Goal: Check status: Check status

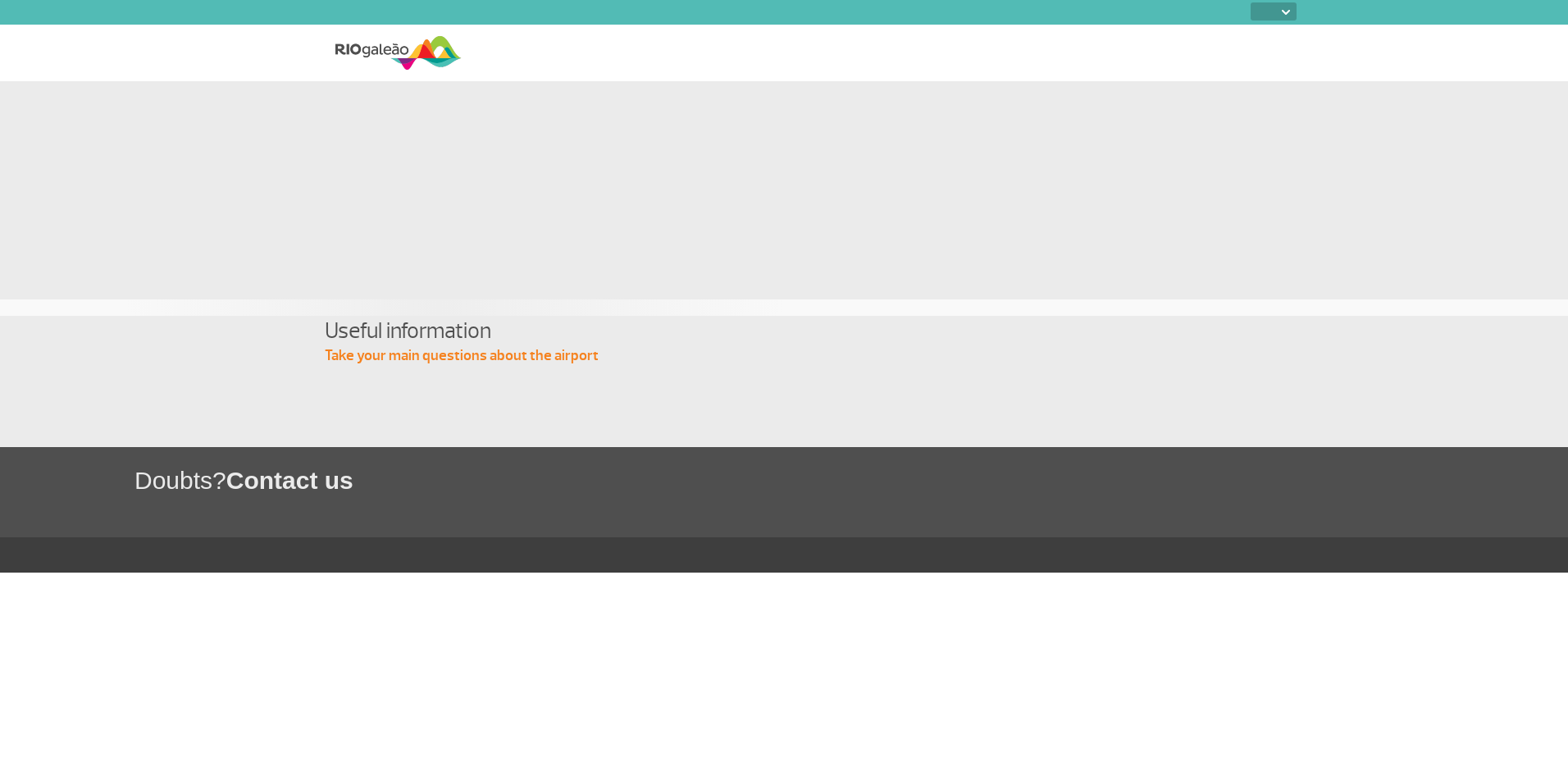
select select
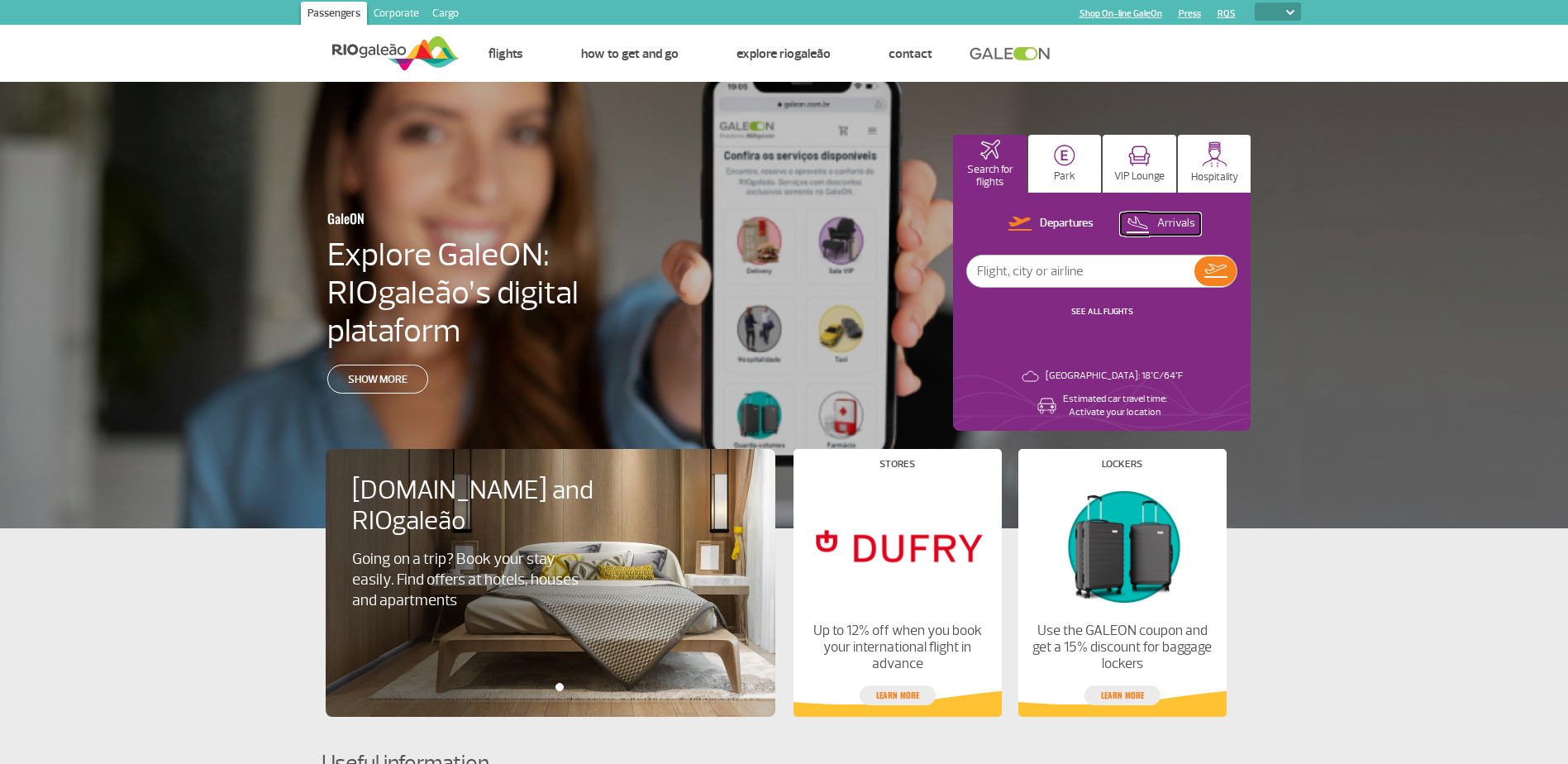
click at [1182, 222] on p "Arrivals" at bounding box center [1176, 224] width 38 height 16
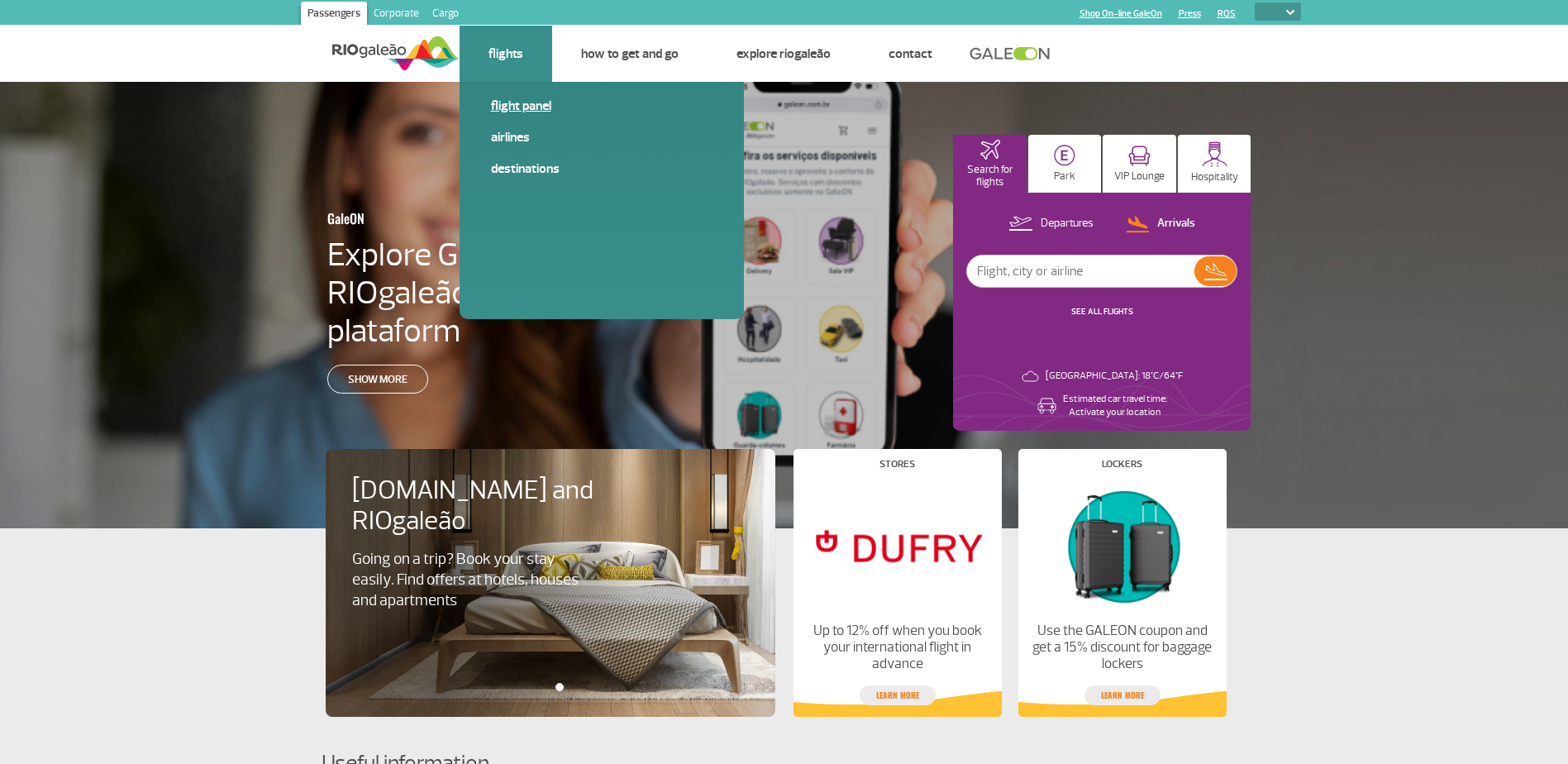
click at [534, 105] on link "Flight panel" at bounding box center [602, 106] width 222 height 18
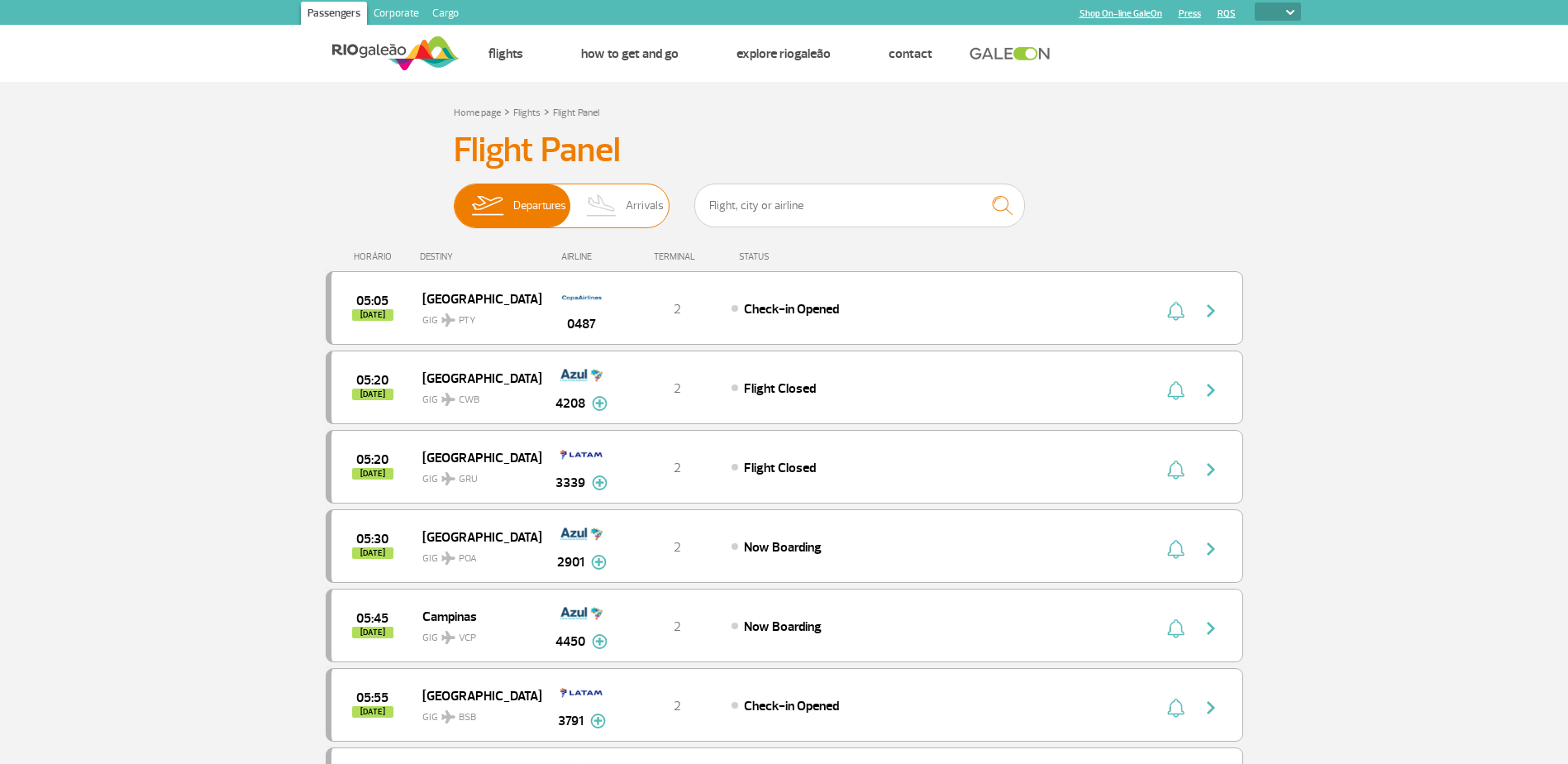
click at [587, 204] on img at bounding box center [602, 206] width 48 height 43
click at [453, 198] on input "Departures Arrivals" at bounding box center [453, 198] width 0 height 0
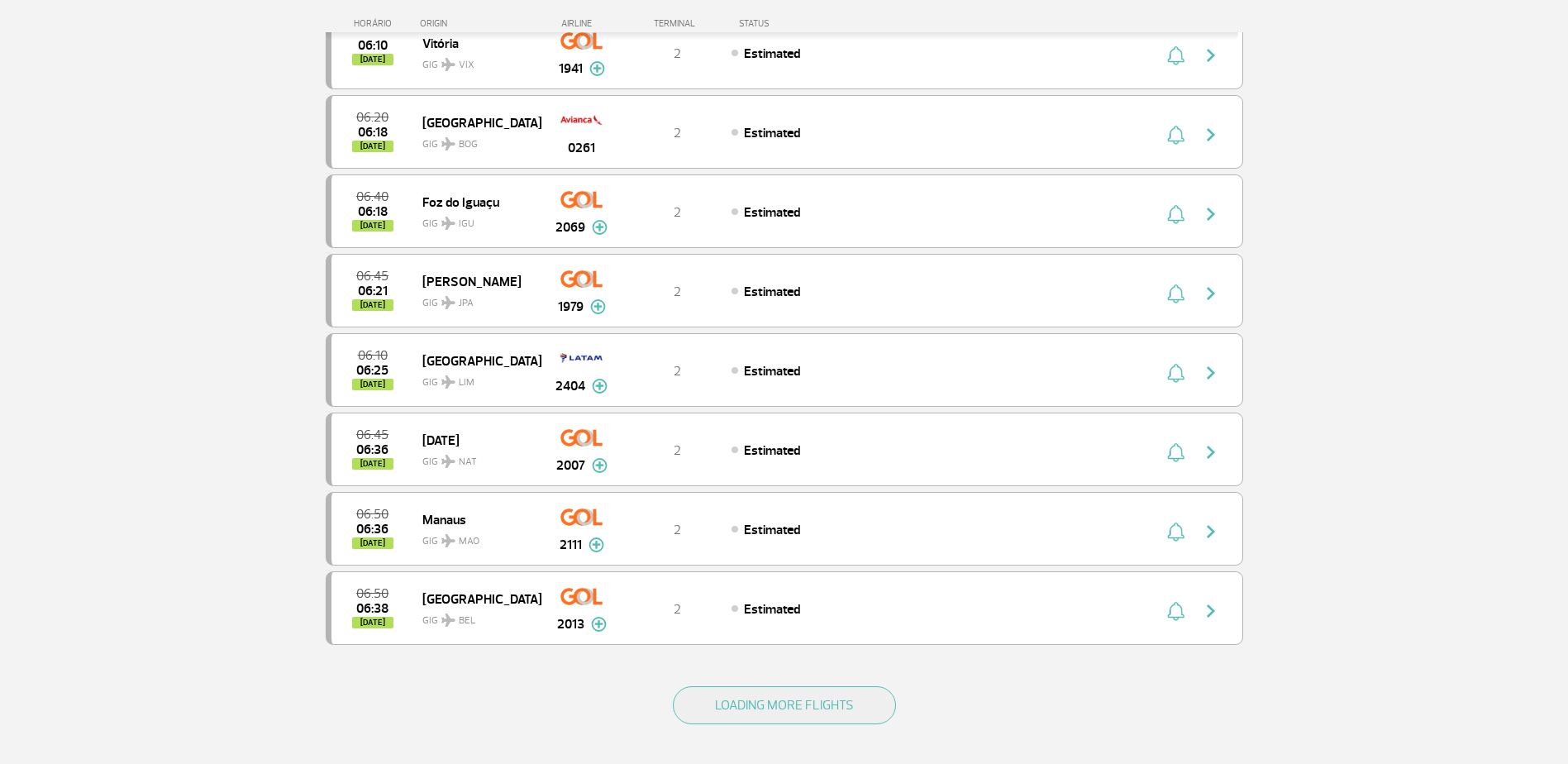
scroll to position [1240, 0]
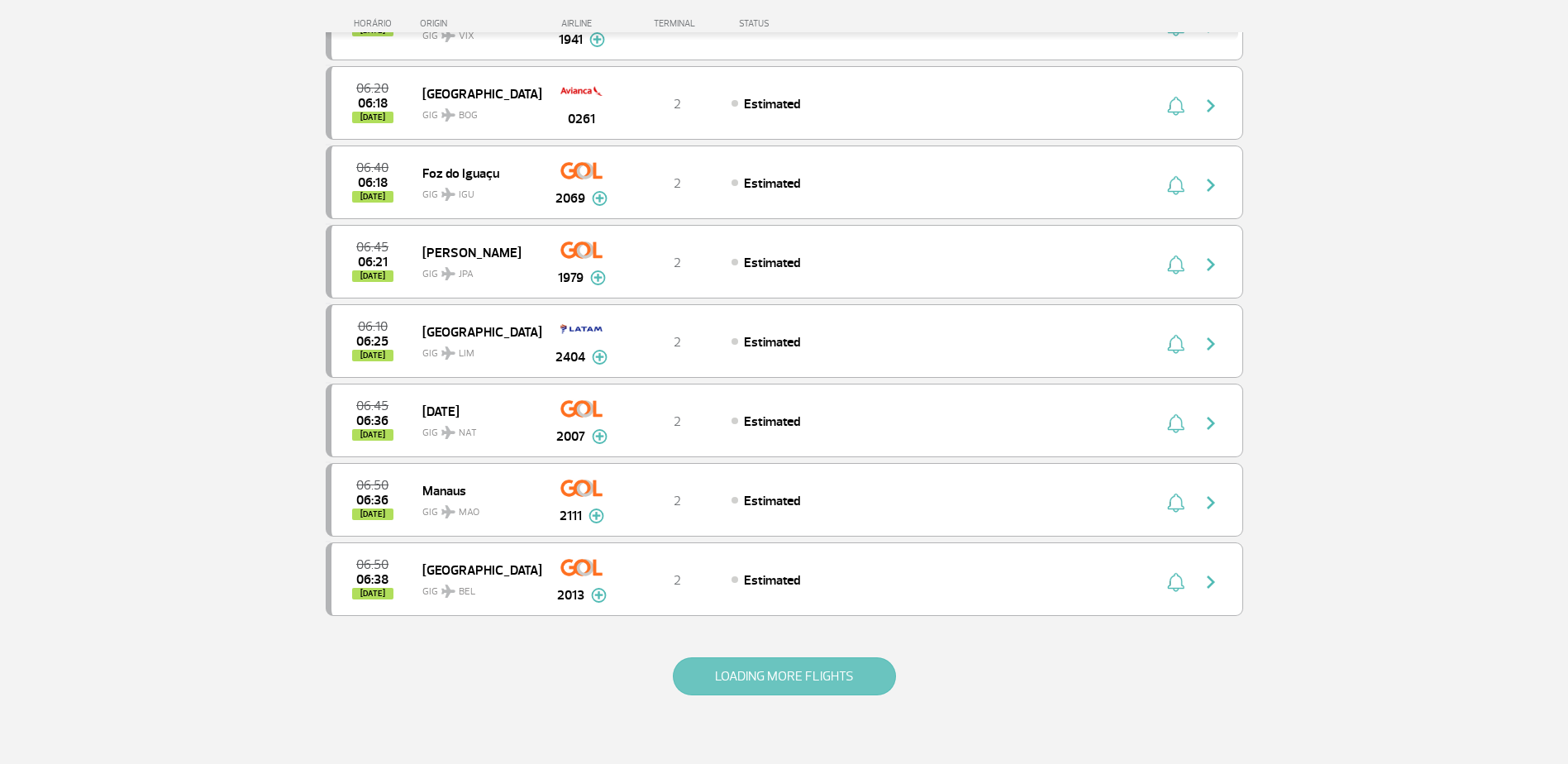
click at [735, 682] on button "LOADING MORE FLIGHTS" at bounding box center [784, 676] width 223 height 38
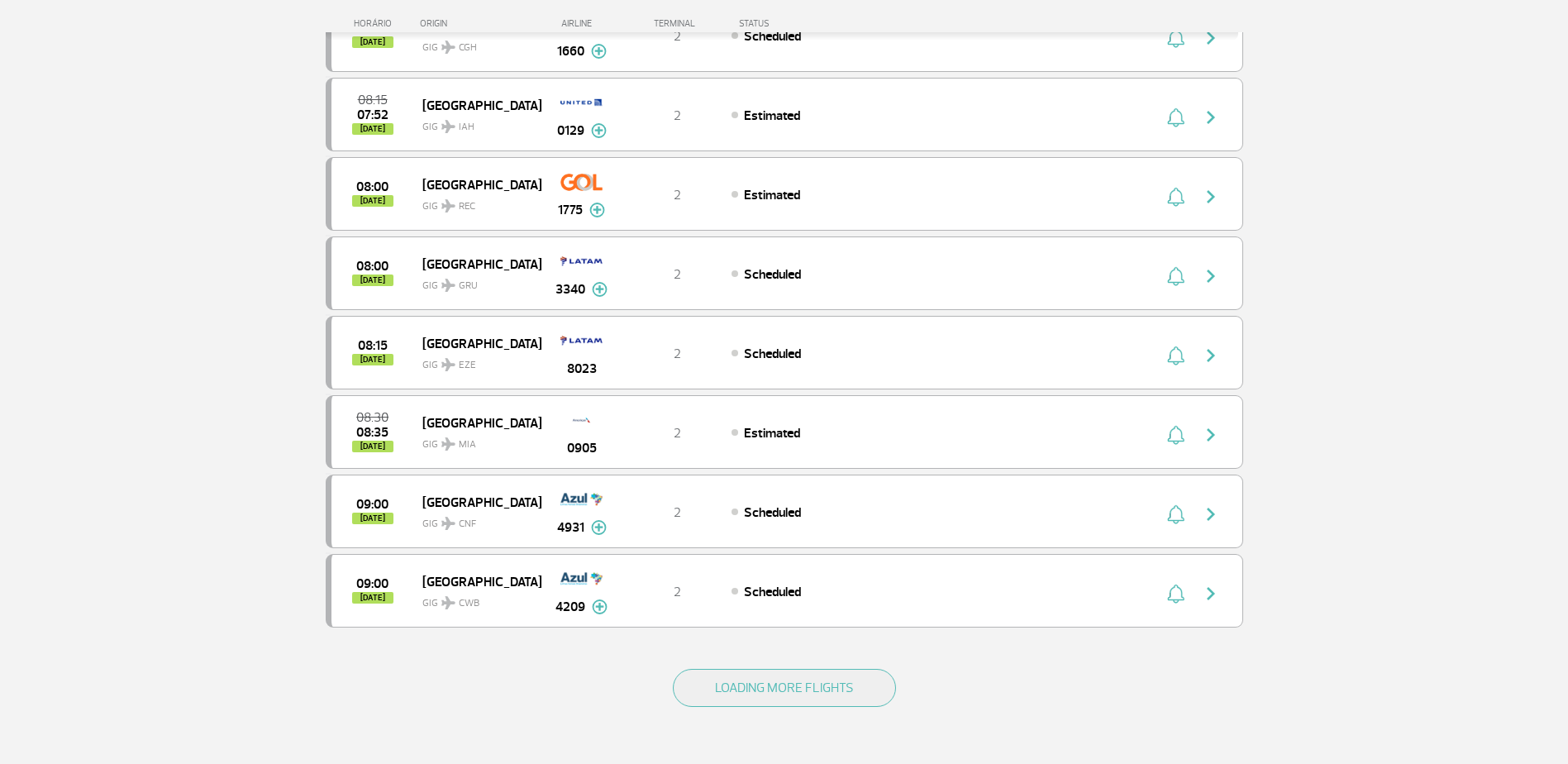
scroll to position [2977, 0]
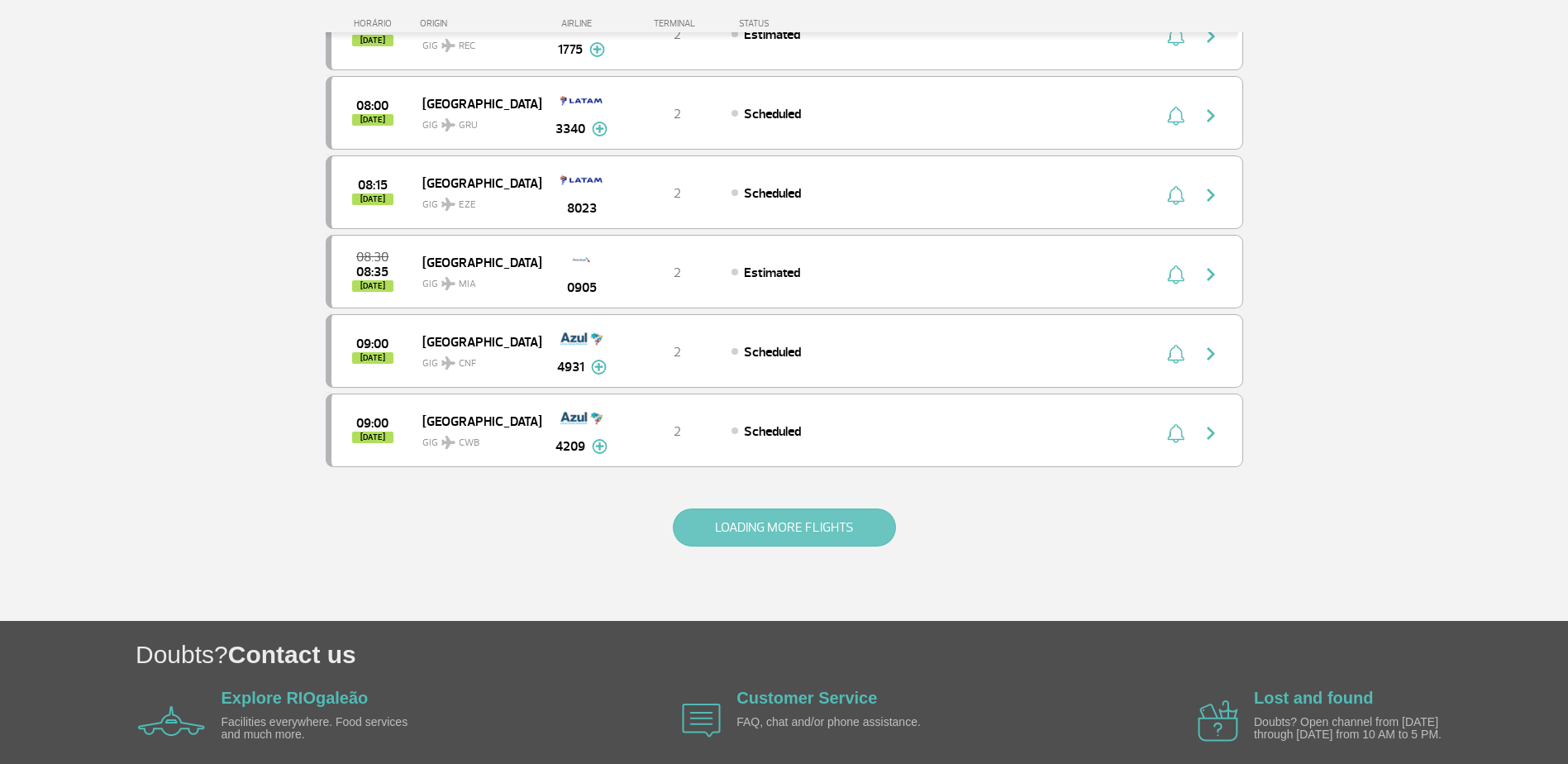
click at [726, 525] on button "LOADING MORE FLIGHTS" at bounding box center [784, 528] width 223 height 38
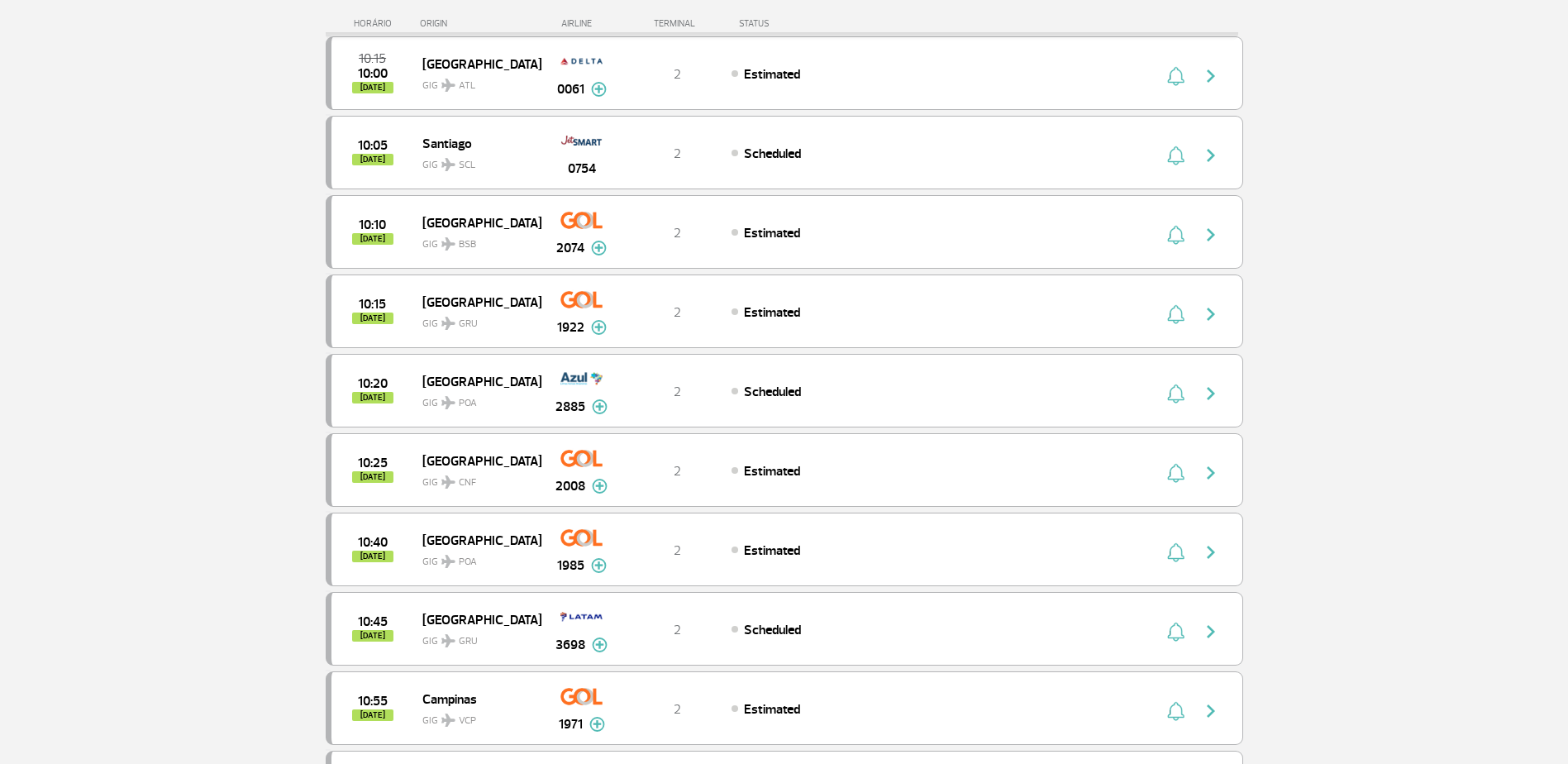
scroll to position [4134, 0]
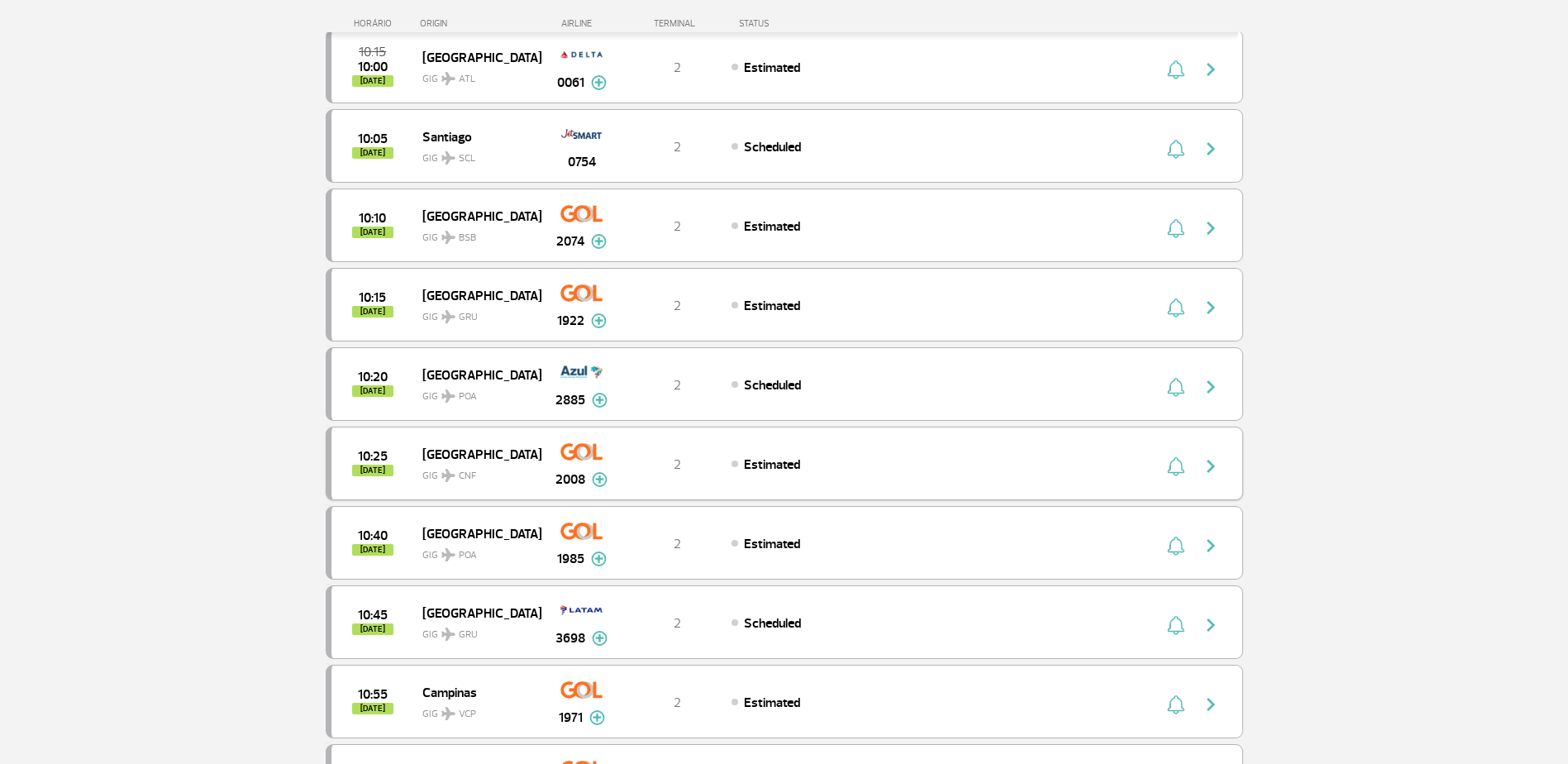
click at [1210, 466] on img "button" at bounding box center [1210, 466] width 20 height 20
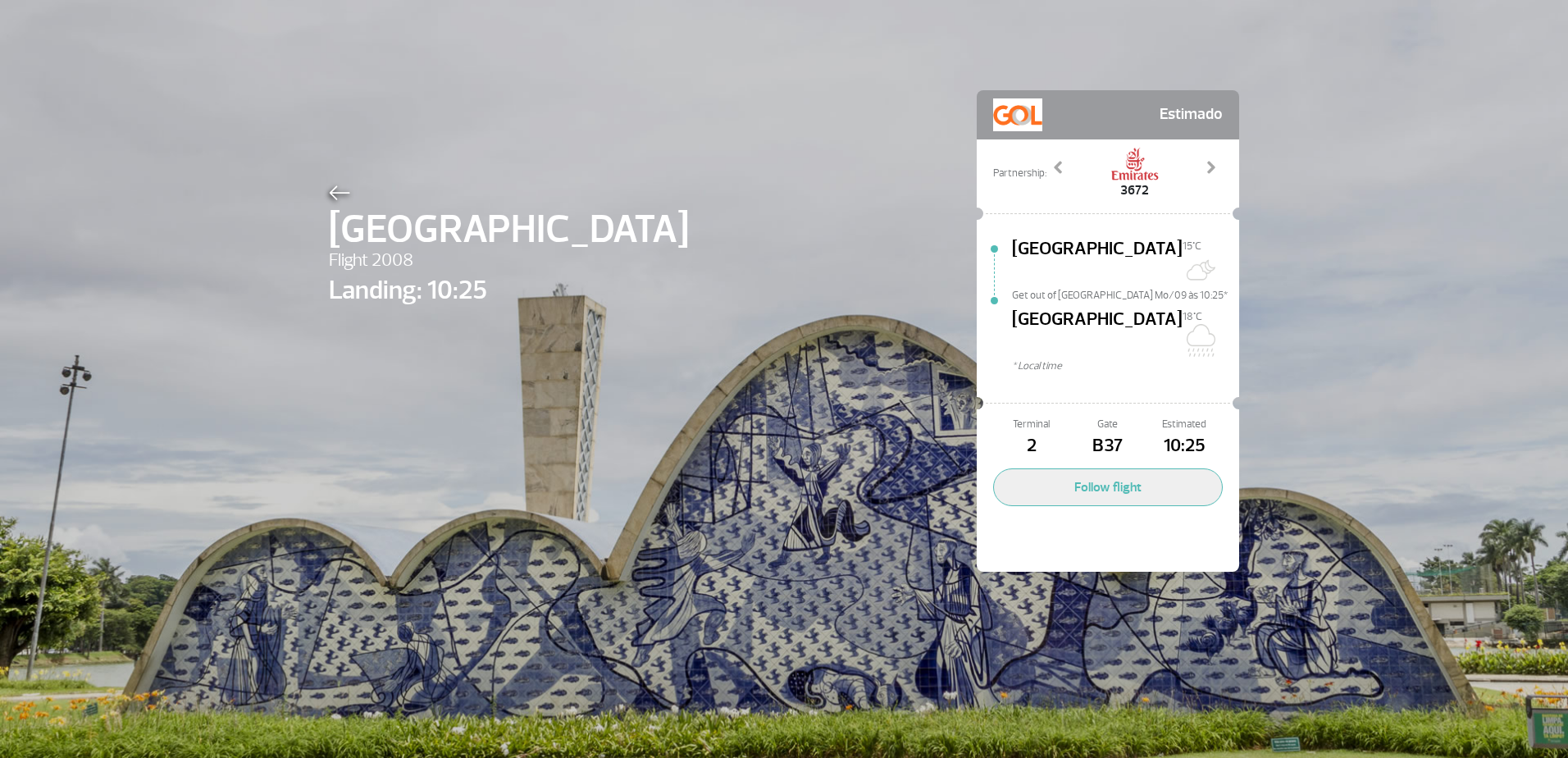
click at [330, 194] on img at bounding box center [340, 193] width 22 height 15
